Goal: Task Accomplishment & Management: Manage account settings

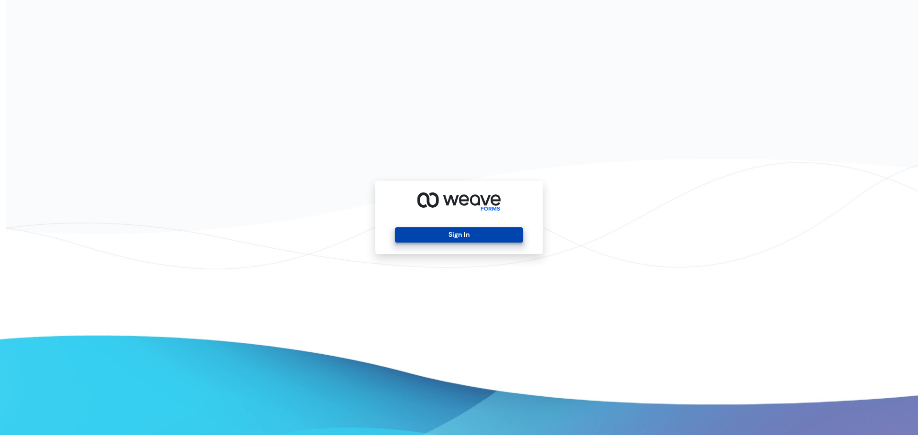
drag, startPoint x: 417, startPoint y: 224, endPoint x: 432, endPoint y: 231, distance: 16.3
click at [417, 224] on div "Sign In" at bounding box center [458, 217] width 167 height 73
click at [432, 231] on button "Sign In" at bounding box center [459, 235] width 128 height 15
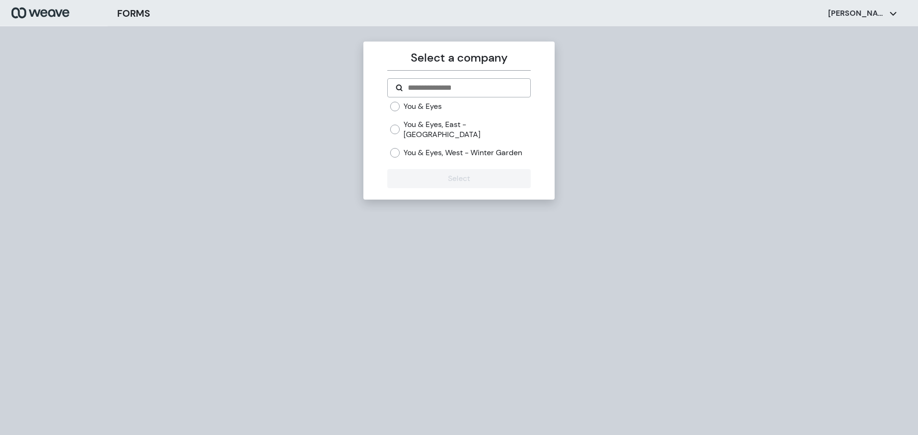
click at [433, 123] on label "You & Eyes, East - Avalon Park" at bounding box center [466, 129] width 127 height 21
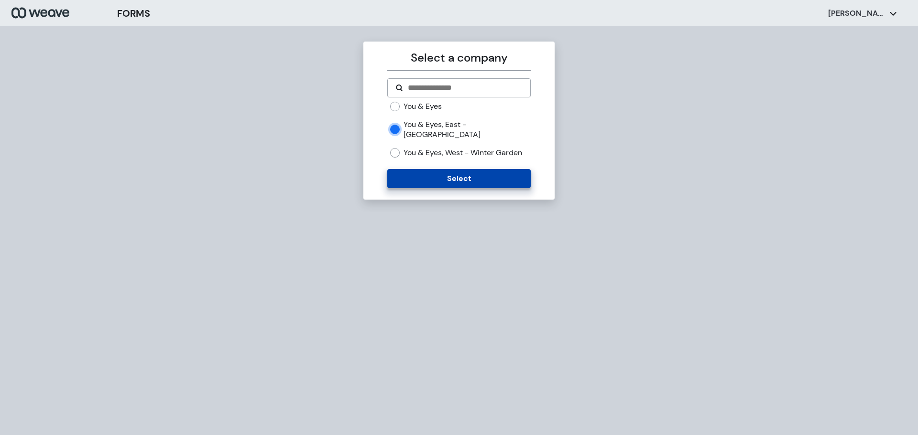
click at [443, 177] on button "Select" at bounding box center [458, 178] width 143 height 19
